Goal: Task Accomplishment & Management: Manage account settings

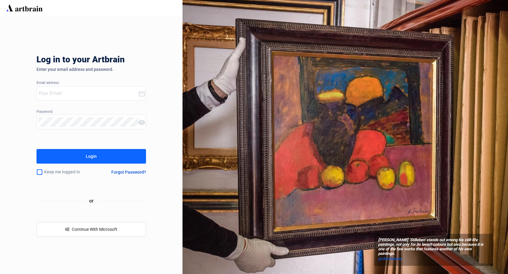
click at [91, 92] on input "email" at bounding box center [88, 94] width 100 height 10
type input "[EMAIL_ADDRESS][DOMAIN_NAME]"
click at [100, 153] on button "Login" at bounding box center [92, 156] width 110 height 15
click at [86, 90] on input "email" at bounding box center [88, 94] width 100 height 10
type input "[EMAIL_ADDRESS][DOMAIN_NAME]"
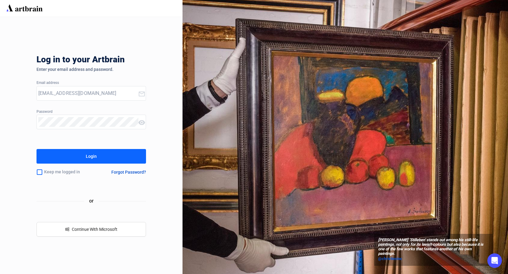
click at [109, 157] on button "Login" at bounding box center [92, 156] width 110 height 15
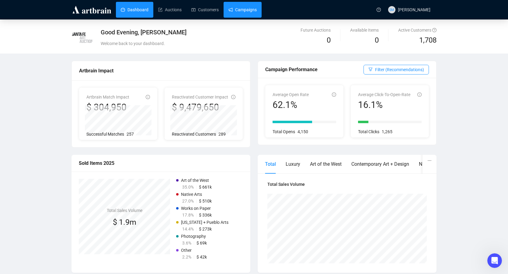
click at [246, 8] on link "Campaigns" at bounding box center [243, 10] width 28 height 16
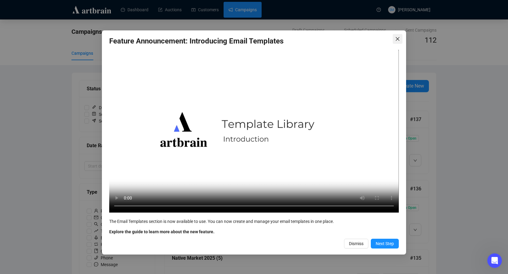
click at [399, 39] on icon "close" at bounding box center [397, 39] width 5 height 5
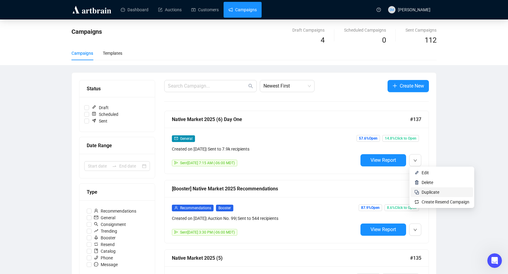
click at [430, 190] on span "Duplicate" at bounding box center [431, 192] width 18 height 5
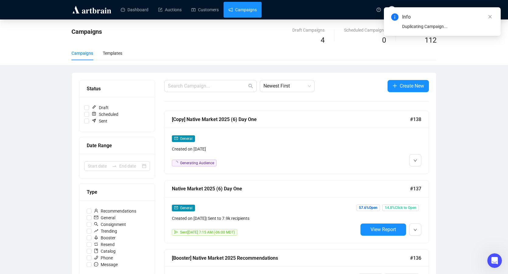
click at [197, 118] on div "[Copy] Native Market 2025 (6) Day One" at bounding box center [291, 120] width 238 height 8
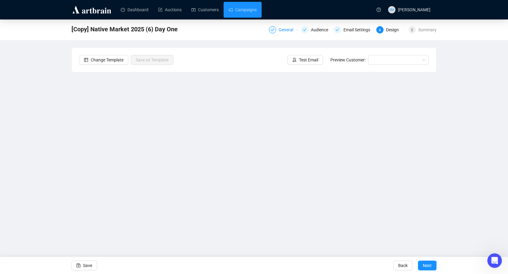
click at [279, 30] on div "General" at bounding box center [288, 29] width 18 height 7
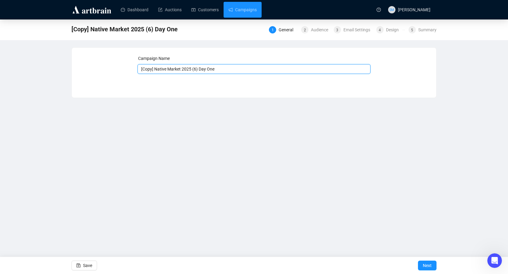
drag, startPoint x: 156, startPoint y: 68, endPoint x: 125, endPoint y: 68, distance: 30.4
click at [125, 68] on div "Campaign Name [Copy] Native Market 2025 (6) Day One Save Next" at bounding box center [254, 68] width 350 height 26
click at [184, 70] on input "Native Market 2025 (6) Day One" at bounding box center [255, 69] width 234 height 10
drag, startPoint x: 204, startPoint y: 68, endPoint x: 196, endPoint y: 69, distance: 7.6
click at [196, 69] on input "Native Market 2025 (7) Day One" at bounding box center [255, 69] width 234 height 10
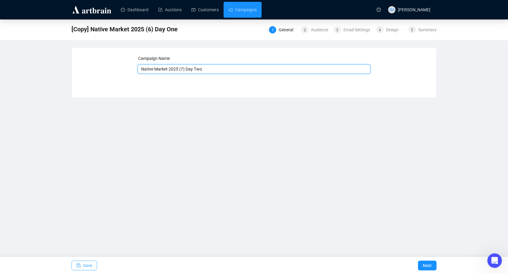
type input "Native Market 2025 (7) Day Two"
click at [85, 264] on span "Save" at bounding box center [87, 265] width 9 height 17
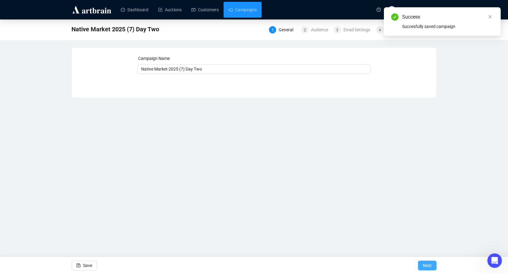
click at [424, 267] on span "Next" at bounding box center [427, 265] width 9 height 17
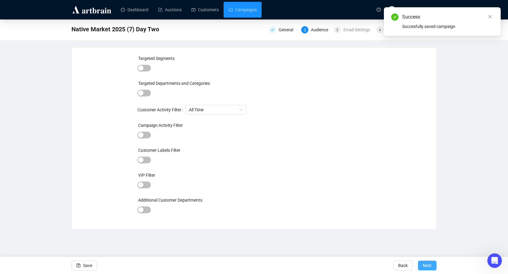
click at [427, 265] on span "Next" at bounding box center [427, 265] width 9 height 17
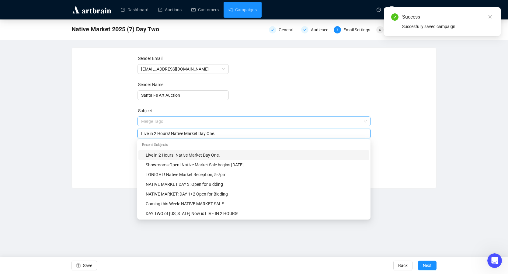
drag, startPoint x: 220, startPoint y: 121, endPoint x: 216, endPoint y: 121, distance: 4.0
click at [216, 121] on span "Merge Tags Live in 2 Hours! Native Market Day One." at bounding box center [255, 127] width 234 height 17
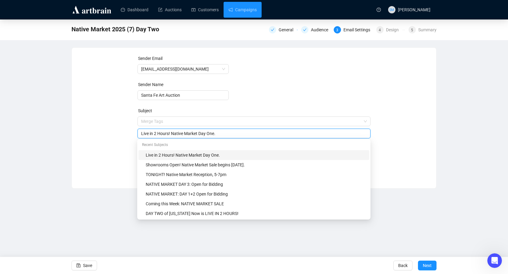
drag, startPoint x: 209, startPoint y: 134, endPoint x: 225, endPoint y: 134, distance: 16.1
click at [225, 134] on input "Live in 2 Hours! Native Market Day One." at bounding box center [254, 133] width 226 height 7
click at [222, 134] on input "Live in 2 Hours! Native Market Day One." at bounding box center [254, 133] width 226 height 7
drag, startPoint x: 226, startPoint y: 134, endPoint x: 202, endPoint y: 134, distance: 24.7
click at [202, 134] on input "Live in 2 Hours! Native Market Day One." at bounding box center [254, 133] width 226 height 7
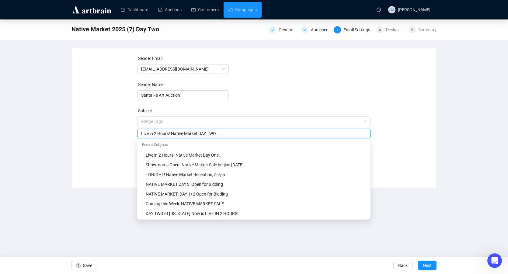
type input "Live in 2 Hours! Native Market DAY TWO"
click at [256, 68] on form "Sender Email [EMAIL_ADDRESS][DOMAIN_NAME] Sender Name Santa Fe Art Auction Subj…" at bounding box center [255, 110] width 234 height 110
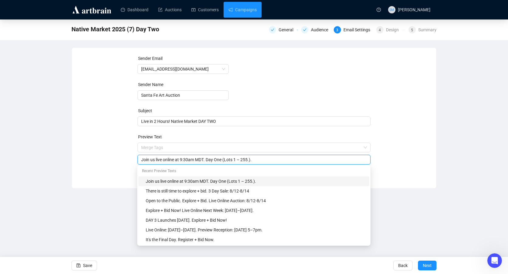
drag, startPoint x: 226, startPoint y: 160, endPoint x: 219, endPoint y: 159, distance: 7.0
click at [219, 160] on input "Join us live online at 9:30am MDT. Day One (Lots 1 – 255.)." at bounding box center [254, 159] width 226 height 7
click at [240, 159] on input "Join us live online at 9:30am MDT. Day Two (Lots 1 – 255.)." at bounding box center [254, 159] width 226 height 7
click at [258, 160] on input "Join us live online at 9:30am MDT. Day Two (Lots 256 – 255.)." at bounding box center [254, 159] width 226 height 7
type input "Join us live online at 9:30am MDT. Day Two (Lots 256 – 512)."
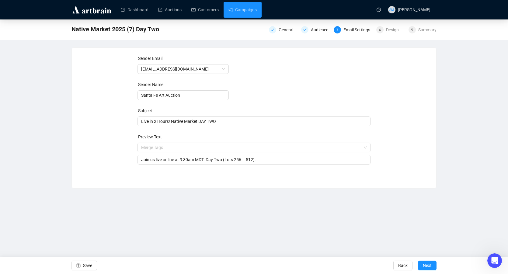
click at [390, 131] on div "Sender Email [EMAIL_ADDRESS][DOMAIN_NAME] Sender Name Santa Fe Art Auction Subj…" at bounding box center [254, 113] width 350 height 117
click at [87, 264] on span "Save" at bounding box center [87, 265] width 9 height 17
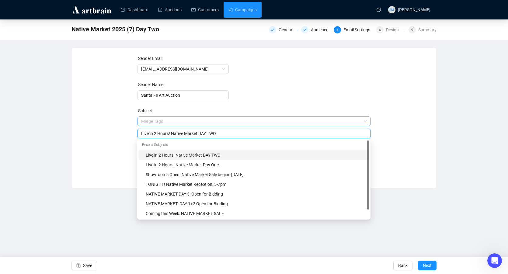
drag, startPoint x: 221, startPoint y: 121, endPoint x: 213, endPoint y: 121, distance: 8.8
click at [213, 121] on span "Merge Tags Live in 2 Hours! Native Market DAY TWO" at bounding box center [255, 127] width 234 height 17
click at [172, 133] on input "Live in 2 Hours! Native Market DAY TWO" at bounding box center [254, 133] width 226 height 7
drag, startPoint x: 249, startPoint y: 134, endPoint x: 223, endPoint y: 133, distance: 26.2
click at [223, 133] on input "Live in 2 Hours! Day Two of Native Market DAY TWO" at bounding box center [254, 133] width 226 height 7
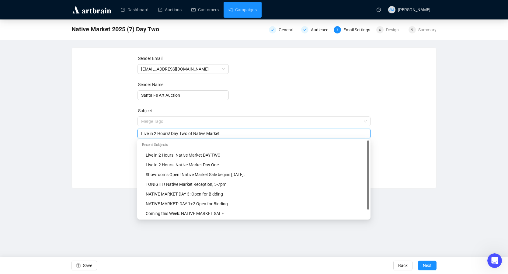
click at [291, 104] on form "Sender Email [EMAIL_ADDRESS][DOMAIN_NAME] Sender Name Santa Fe Art Auction Subj…" at bounding box center [255, 110] width 234 height 110
drag, startPoint x: 189, startPoint y: 133, endPoint x: 173, endPoint y: 134, distance: 15.9
click at [173, 134] on input "Live in 2 Hours! Day Two of Native Market" at bounding box center [254, 133] width 226 height 7
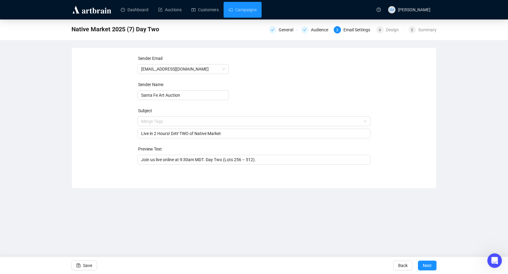
click at [272, 115] on div "Subject" at bounding box center [255, 111] width 234 height 9
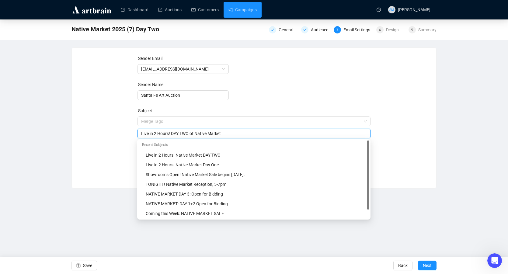
drag, startPoint x: 198, startPoint y: 133, endPoint x: 193, endPoint y: 133, distance: 5.5
click at [193, 133] on input "Live in 2 Hours! DAY TWO of Native Market" at bounding box center [254, 133] width 226 height 7
drag, startPoint x: 192, startPoint y: 134, endPoint x: 173, endPoint y: 133, distance: 19.5
click at [173, 133] on input "Live in 2 Hours! DAY TWO Native Market" at bounding box center [254, 133] width 226 height 7
click at [213, 133] on input "Live in 2 Hours! Native Market" at bounding box center [254, 133] width 226 height 7
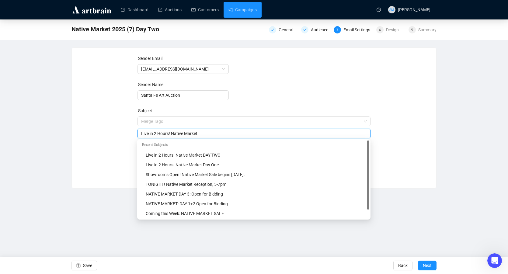
paste input "DAY TWO"
type input "Live in 2 Hours! Native Market DAY TWO"
click at [51, 138] on div "Native Market 2025 (7) Day Two General Audience 3 Email Settings 4 Design 5 Sum…" at bounding box center [254, 103] width 508 height 169
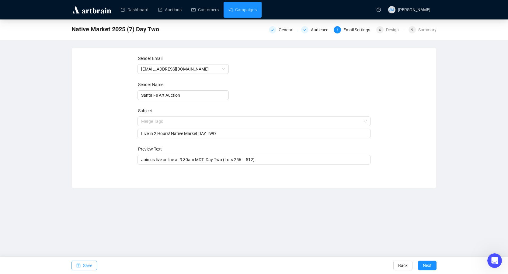
click at [86, 266] on span "Save" at bounding box center [87, 265] width 9 height 17
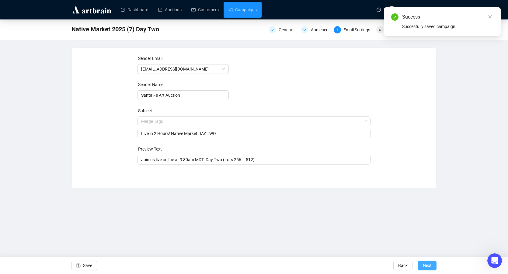
click at [429, 265] on span "Next" at bounding box center [427, 265] width 9 height 17
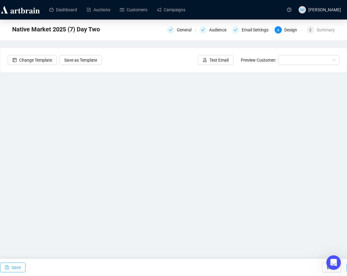
click at [15, 268] on span "Save" at bounding box center [16, 266] width 9 height 17
click at [17, 268] on span "Save" at bounding box center [16, 266] width 9 height 17
click at [16, 267] on span "Save" at bounding box center [16, 266] width 9 height 17
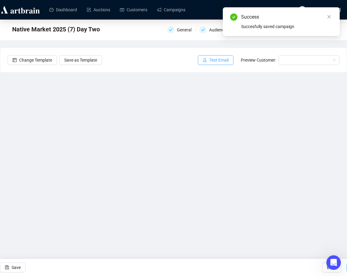
click at [212, 58] on span "Test Email" at bounding box center [218, 60] width 19 height 7
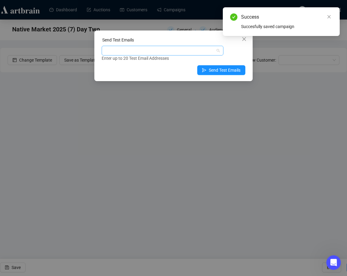
click at [172, 51] on div at bounding box center [159, 50] width 113 height 9
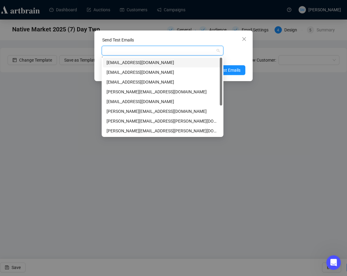
click at [162, 66] on div "[EMAIL_ADDRESS][DOMAIN_NAME]" at bounding box center [162, 63] width 119 height 10
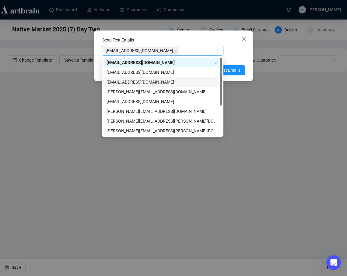
click at [162, 83] on div "[EMAIL_ADDRESS][DOMAIN_NAME]" at bounding box center [163, 82] width 112 height 7
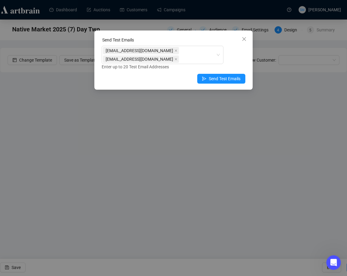
click at [237, 57] on div "[EMAIL_ADDRESS][DOMAIN_NAME] [EMAIL_ADDRESS][DOMAIN_NAME] Enter up to 20 Test E…" at bounding box center [174, 58] width 144 height 24
click at [230, 79] on span "Send Test Emails" at bounding box center [225, 78] width 32 height 7
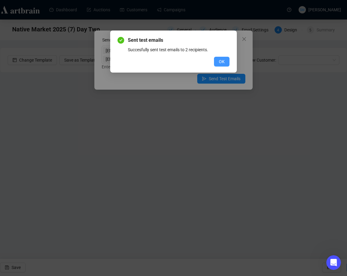
click at [219, 62] on span "OK" at bounding box center [222, 61] width 6 height 7
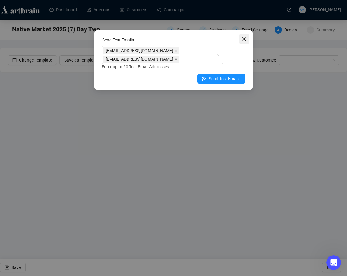
click at [244, 42] on button "Close" at bounding box center [244, 39] width 10 height 10
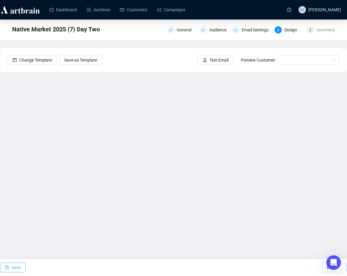
click at [9, 269] on button "Save" at bounding box center [13, 267] width 26 height 10
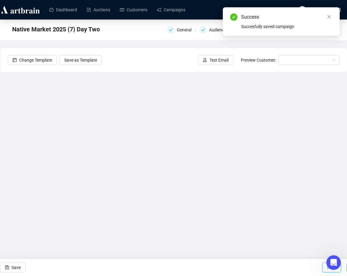
click at [324, 266] on button "Back" at bounding box center [331, 267] width 19 height 10
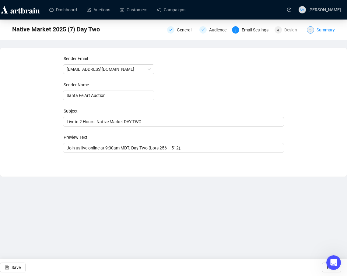
click at [325, 27] on div "Summary" at bounding box center [326, 29] width 18 height 7
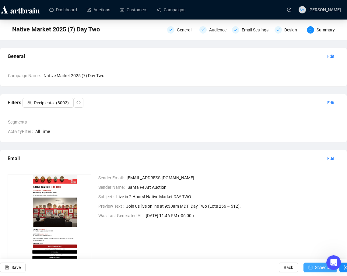
click at [308, 267] on icon "calendar" at bounding box center [310, 267] width 4 height 4
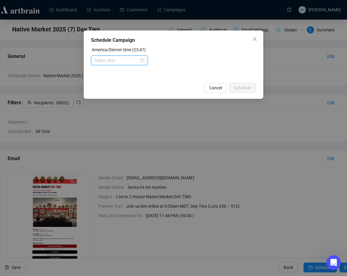
click at [123, 59] on input at bounding box center [117, 60] width 44 height 7
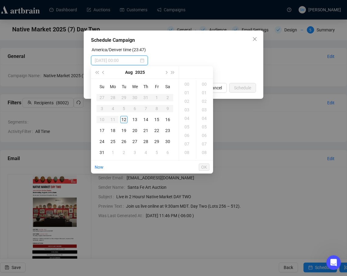
type input "[DATE] 00:00"
click at [135, 118] on div "13" at bounding box center [134, 119] width 7 height 7
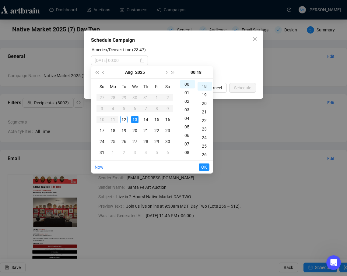
scroll to position [153, 0]
click at [185, 141] on div "07" at bounding box center [187, 143] width 15 height 9
click at [206, 100] on div "20" at bounding box center [205, 101] width 15 height 9
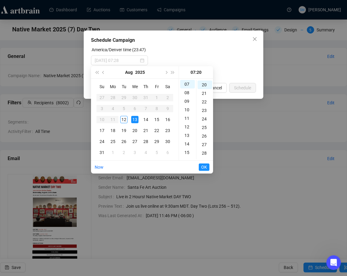
type input "[DATE] 07:20"
click at [205, 165] on span "OK" at bounding box center [204, 167] width 6 height 12
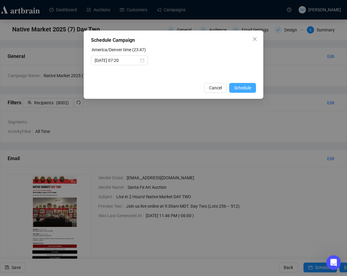
click at [246, 87] on span "Schedule" at bounding box center [242, 87] width 17 height 7
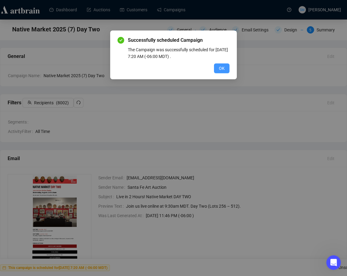
click at [218, 68] on button "OK" at bounding box center [222, 68] width 16 height 10
